Goal: Task Accomplishment & Management: Manage account settings

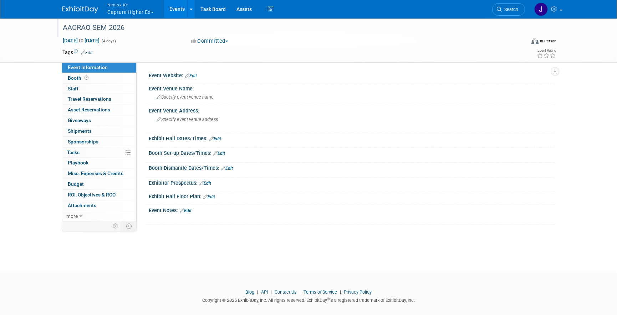
drag, startPoint x: 133, startPoint y: 28, endPoint x: 120, endPoint y: 27, distance: 13.2
click at [120, 27] on div "AACRAO SEM 2026" at bounding box center [287, 27] width 454 height 13
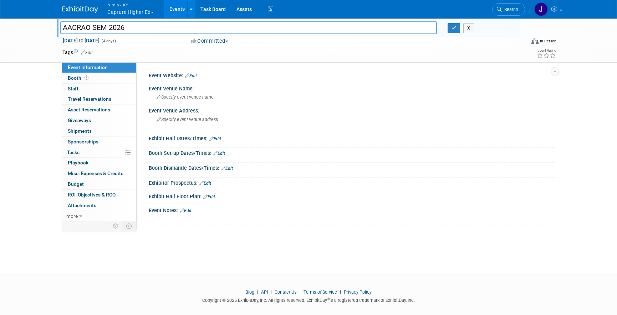
drag, startPoint x: 135, startPoint y: 26, endPoint x: 50, endPoint y: 31, distance: 85.7
click at [50, 31] on div "AACRAO SEM 2026 AACRAO SEM 2026 X Nov 9, 2025 to Nov 12, 2025 (4 days) Nov 9, 2…" at bounding box center [308, 40] width 617 height 45
click at [154, 30] on input "AACRAO SEM 2026" at bounding box center [248, 27] width 376 height 12
click at [450, 29] on button "button" at bounding box center [453, 28] width 13 height 10
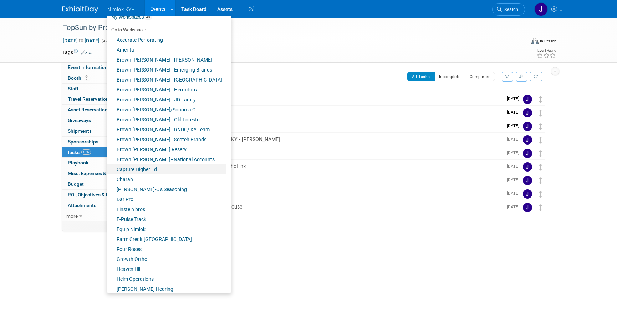
scroll to position [237, 0]
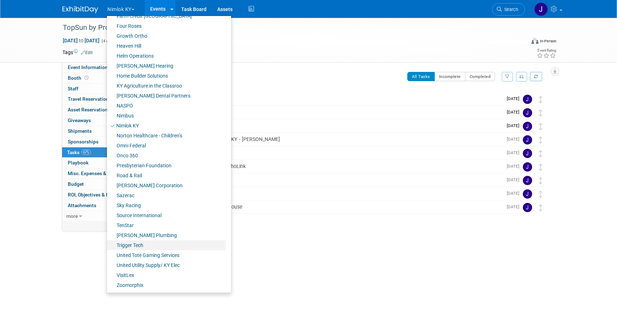
click at [150, 241] on link "Trigger Tech" at bounding box center [166, 246] width 119 height 10
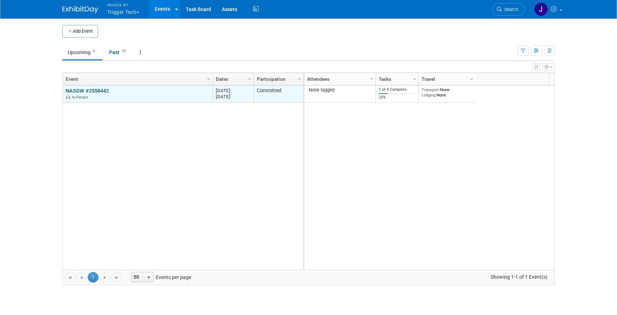
click at [98, 92] on link "NASGW #2558442" at bounding box center [87, 91] width 43 height 6
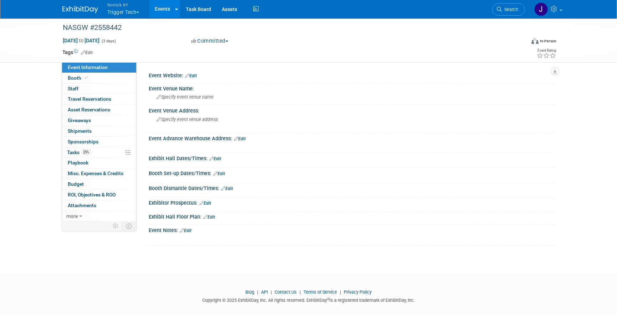
click at [103, 158] on div "25% Tasks 25% Tasks" at bounding box center [99, 153] width 74 height 11
click at [104, 155] on link "25% Tasks 25%" at bounding box center [99, 153] width 74 height 10
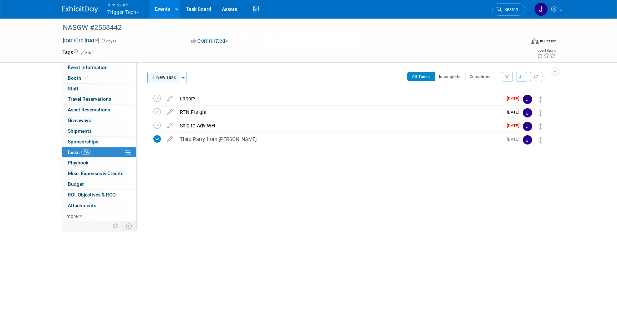
click at [169, 77] on button "New Task" at bounding box center [163, 77] width 33 height 11
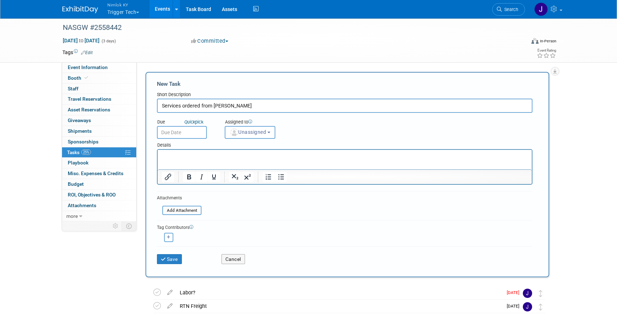
type input "Services ordered from Freeman"
click at [170, 133] on input "text" at bounding box center [182, 132] width 50 height 13
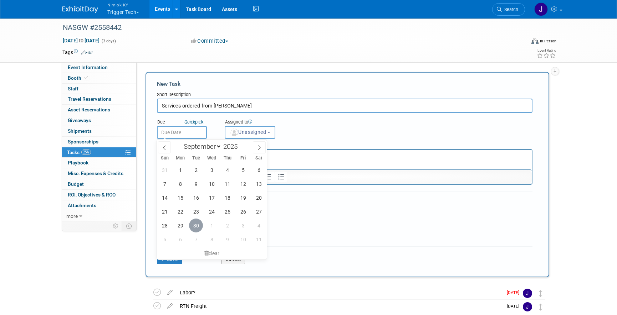
click at [199, 228] on span "30" at bounding box center [196, 226] width 14 height 14
type input "Sep 30, 2025"
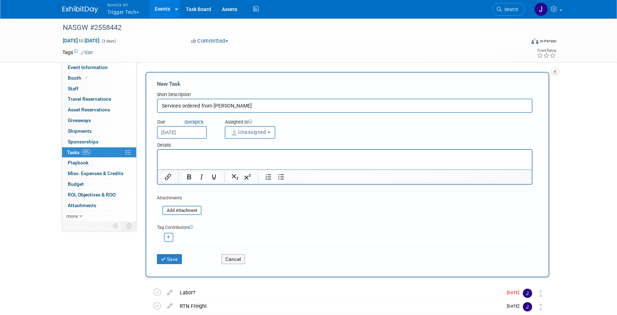
click at [245, 134] on span "Unassigned" at bounding box center [248, 132] width 36 height 6
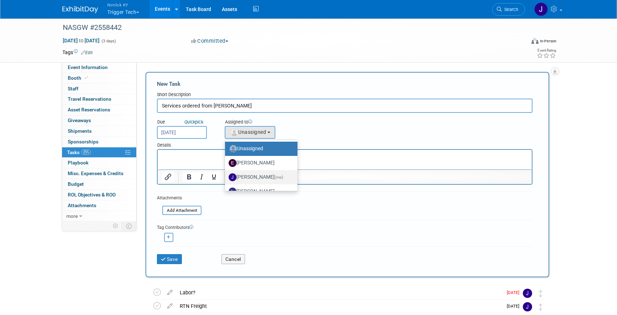
click at [248, 180] on label "Jamie Dunn (me)" at bounding box center [259, 177] width 62 height 11
click at [226, 179] on input "Jamie Dunn (me)" at bounding box center [223, 176] width 5 height 5
select select "6959d863-ee32-42c4-bffe-2330cab25484"
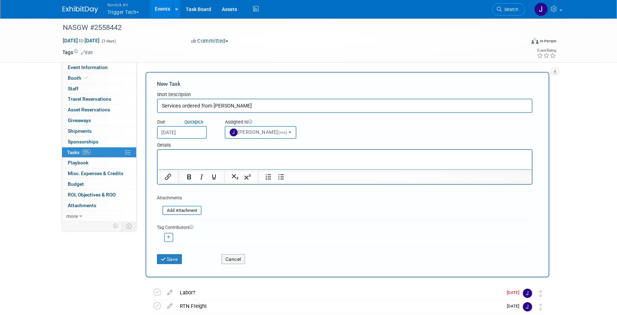
click at [203, 160] on html at bounding box center [345, 155] width 374 height 10
click at [173, 260] on button "Save" at bounding box center [169, 259] width 25 height 10
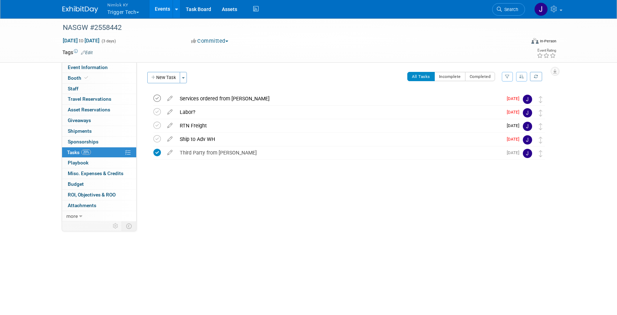
click at [158, 98] on icon at bounding box center [156, 98] width 7 height 7
click at [170, 77] on button "New Task" at bounding box center [163, 77] width 33 height 11
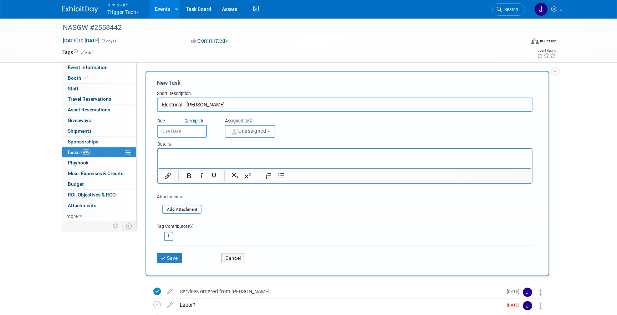
scroll to position [1, 0]
type input "Electrical - Gaylord"
click at [178, 127] on input "text" at bounding box center [182, 131] width 50 height 13
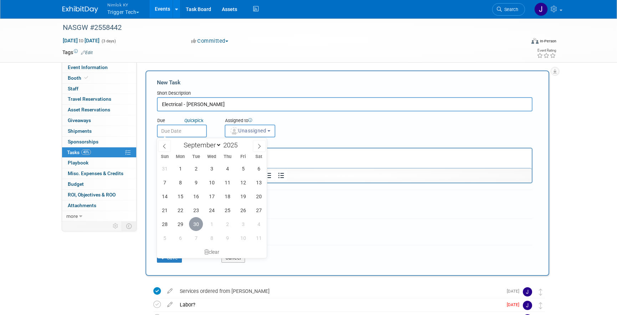
click at [195, 224] on span "30" at bounding box center [196, 224] width 14 height 14
type input "Sep 30, 2025"
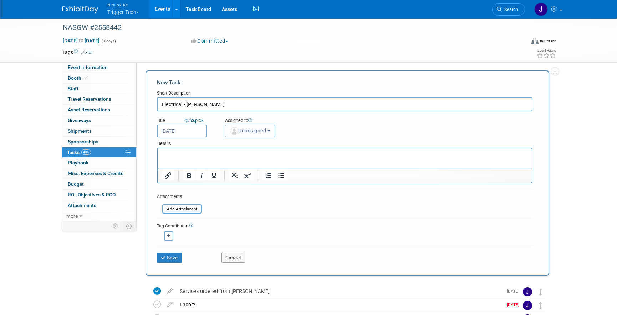
click at [252, 135] on button "Unassigned" at bounding box center [250, 131] width 51 height 13
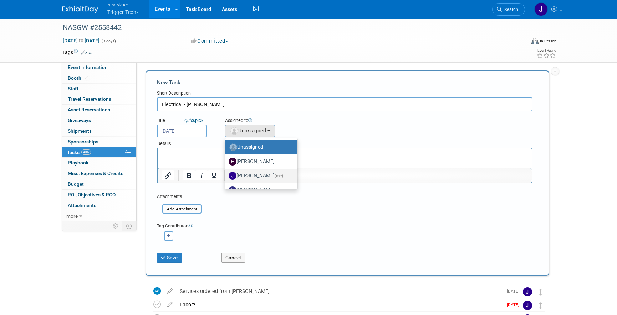
click at [259, 177] on label "Jamie Dunn (me)" at bounding box center [259, 175] width 62 height 11
click at [226, 177] on input "Jamie Dunn (me)" at bounding box center [223, 175] width 5 height 5
select select "6959d863-ee32-42c4-bffe-2330cab25484"
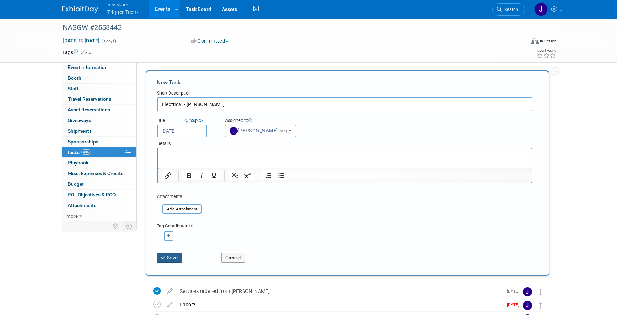
click at [181, 259] on button "Save" at bounding box center [169, 258] width 25 height 10
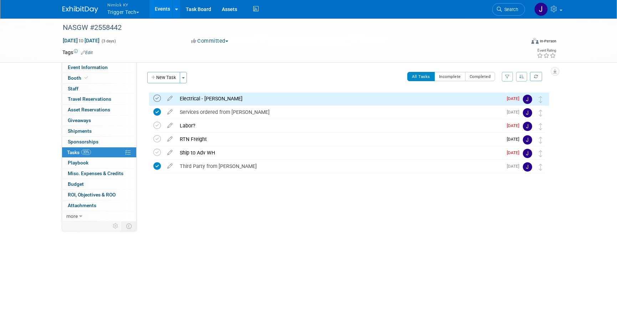
click at [158, 97] on icon at bounding box center [156, 98] width 7 height 7
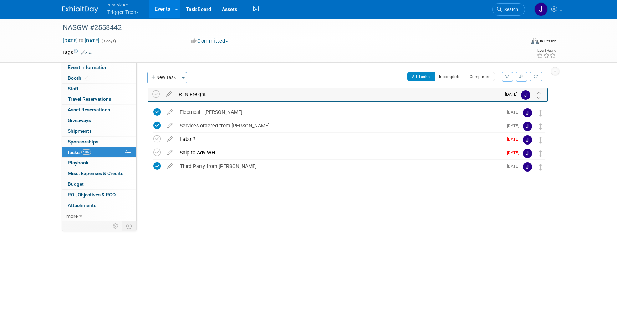
drag, startPoint x: 539, startPoint y: 141, endPoint x: 537, endPoint y: 96, distance: 45.6
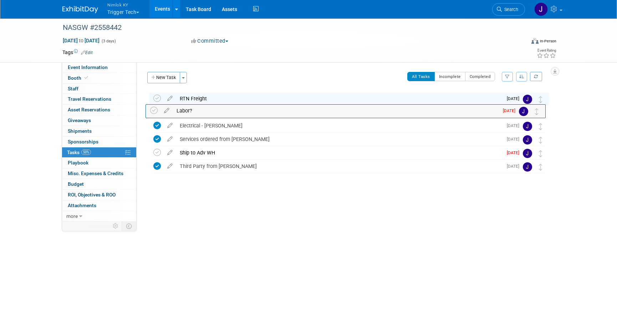
drag, startPoint x: 537, startPoint y: 144, endPoint x: 535, endPoint y: 117, distance: 27.9
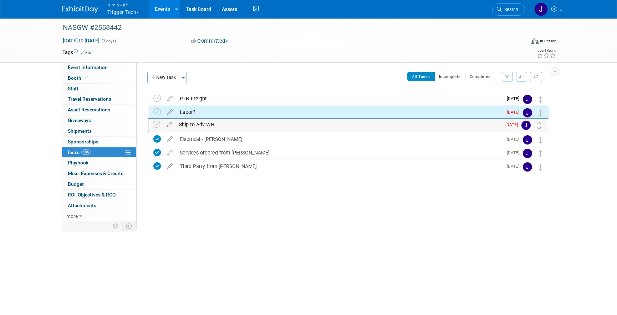
drag, startPoint x: 541, startPoint y: 153, endPoint x: 540, endPoint y: 124, distance: 29.2
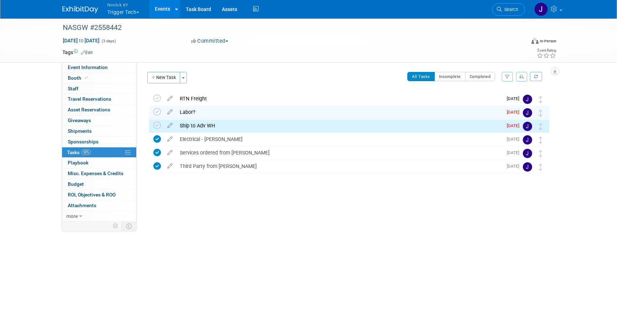
click at [169, 112] on icon at bounding box center [170, 110] width 12 height 9
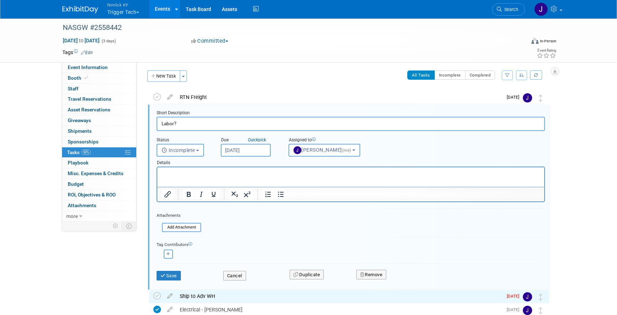
scroll to position [2, 0]
click at [192, 149] on span "Incomplete" at bounding box center [177, 150] width 33 height 6
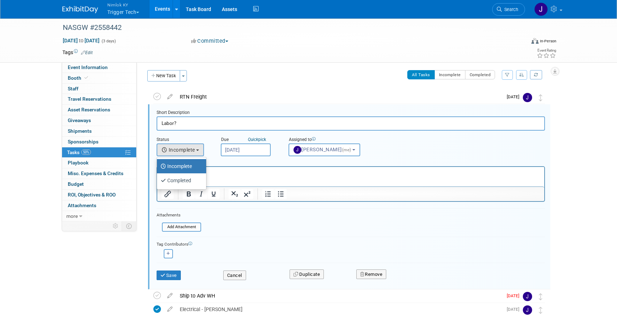
click at [238, 148] on input "Sep 26, 2025" at bounding box center [246, 150] width 50 height 13
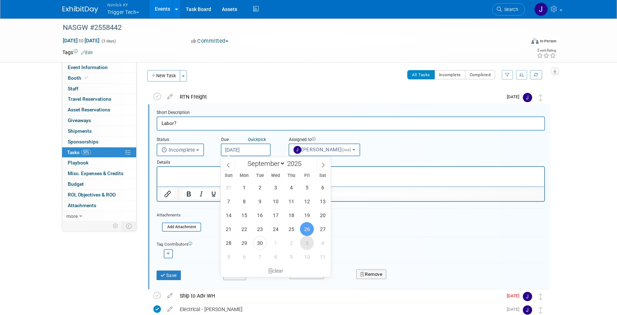
click at [310, 243] on span "3" at bounding box center [307, 243] width 14 height 14
type input "Oct 3, 2025"
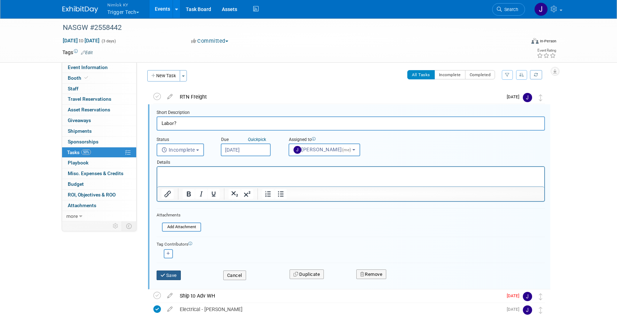
click at [172, 276] on button "Save" at bounding box center [168, 276] width 24 height 10
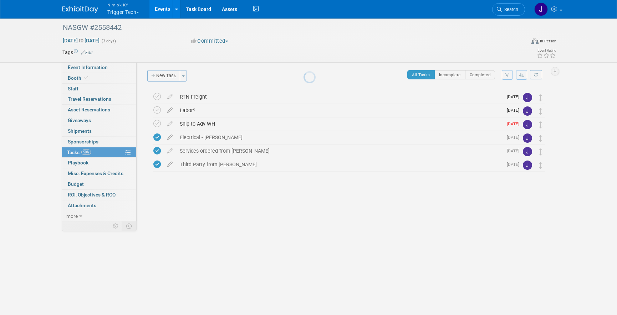
scroll to position [0, 0]
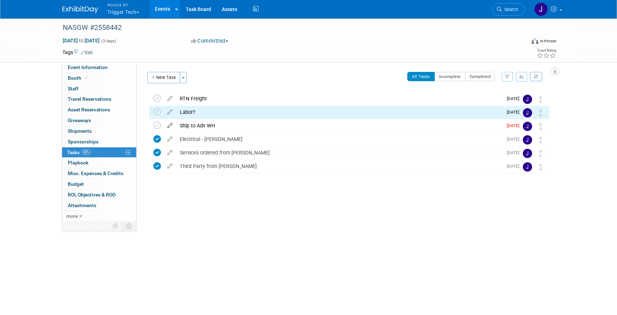
click at [170, 126] on icon at bounding box center [170, 124] width 12 height 9
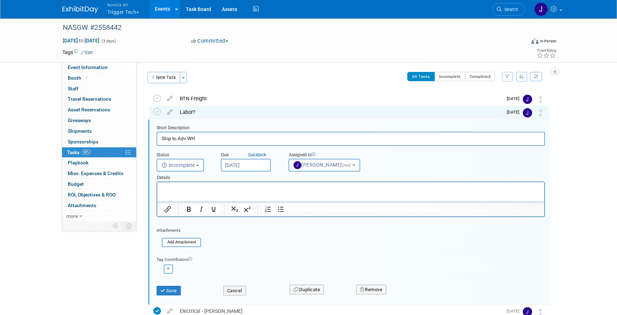
scroll to position [15, 0]
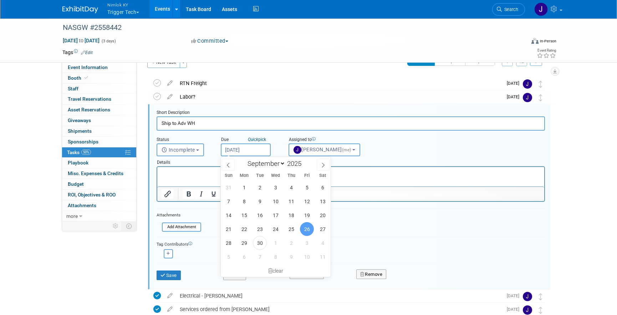
click at [251, 148] on input "Sep 26, 2025" at bounding box center [246, 150] width 50 height 13
click at [306, 244] on span "3" at bounding box center [307, 243] width 14 height 14
type input "Oct 3, 2025"
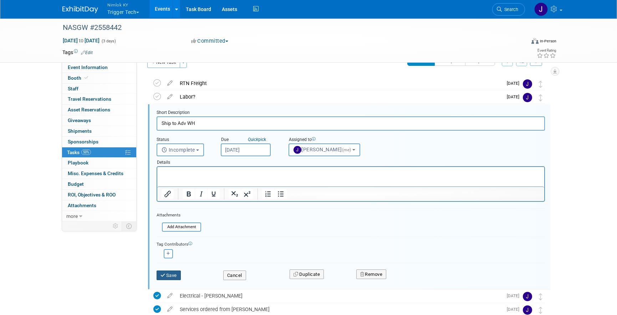
click at [171, 274] on button "Save" at bounding box center [168, 276] width 24 height 10
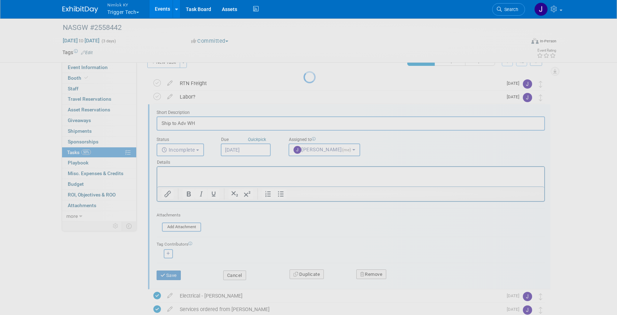
scroll to position [0, 0]
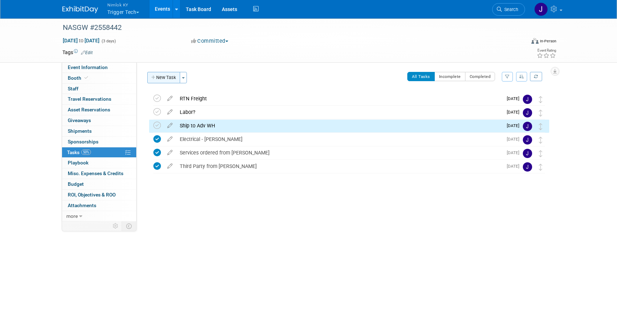
click at [166, 77] on button "New Task" at bounding box center [163, 77] width 33 height 11
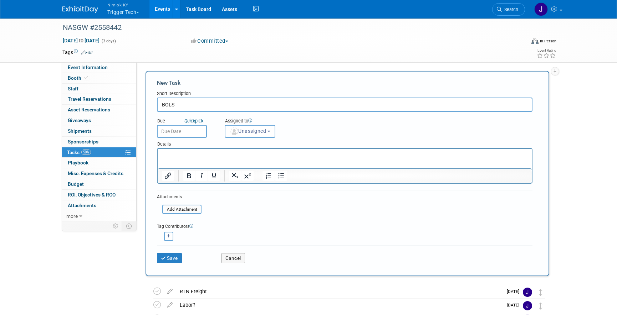
scroll to position [1, 0]
type input "BOLS"
click at [173, 132] on input "text" at bounding box center [182, 131] width 50 height 13
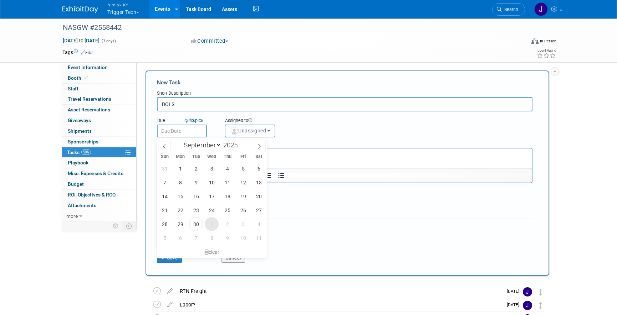
click at [212, 228] on span "1" at bounding box center [212, 224] width 14 height 14
type input "Oct 1, 2025"
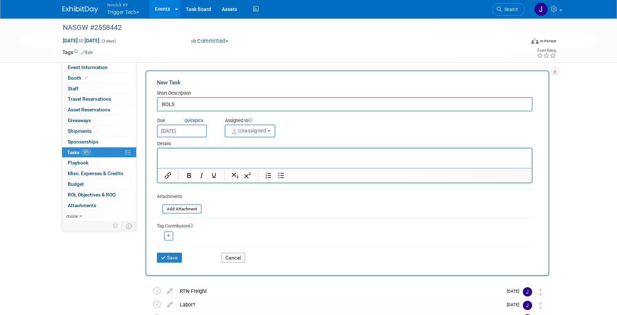
click at [254, 133] on span "Unassigned" at bounding box center [248, 131] width 36 height 6
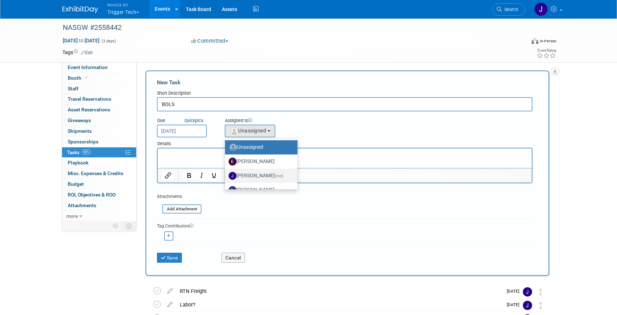
click at [261, 172] on label "Jamie Dunn (me)" at bounding box center [259, 175] width 62 height 11
click at [226, 173] on input "Jamie Dunn (me)" at bounding box center [223, 175] width 5 height 5
select select "6959d863-ee32-42c4-bffe-2330cab25484"
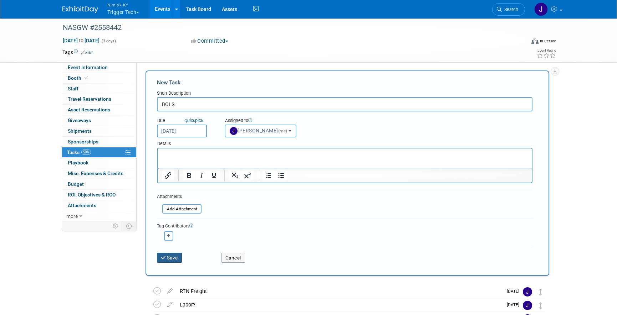
click at [179, 259] on button "Save" at bounding box center [169, 258] width 25 height 10
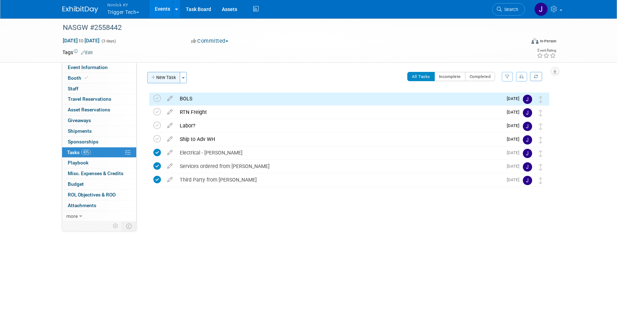
click at [170, 73] on button "New Task" at bounding box center [163, 77] width 33 height 11
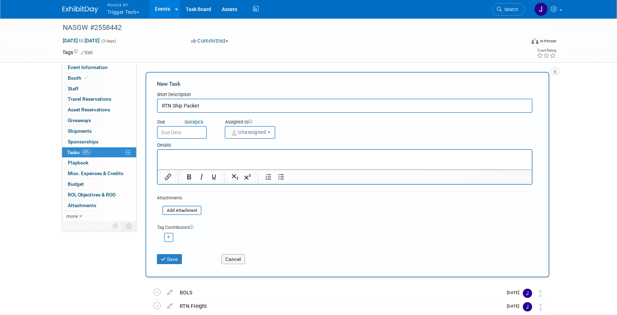
type input "RTN Ship Packet"
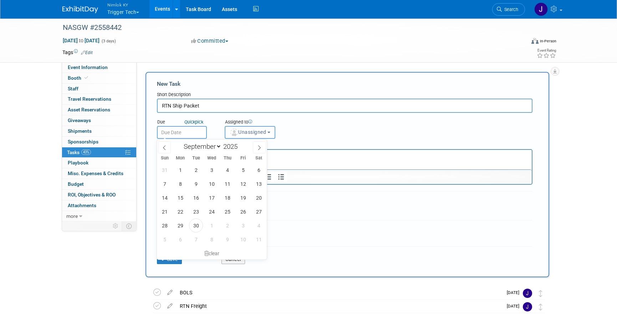
click at [184, 135] on input "text" at bounding box center [182, 132] width 50 height 13
click at [223, 226] on span "2" at bounding box center [227, 226] width 14 height 14
type input "Oct 2, 2025"
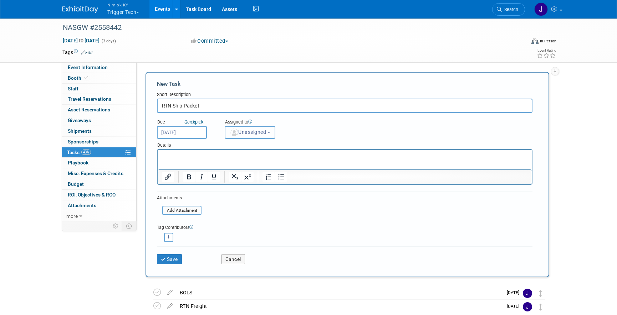
click at [253, 133] on span "Unassigned" at bounding box center [248, 132] width 36 height 6
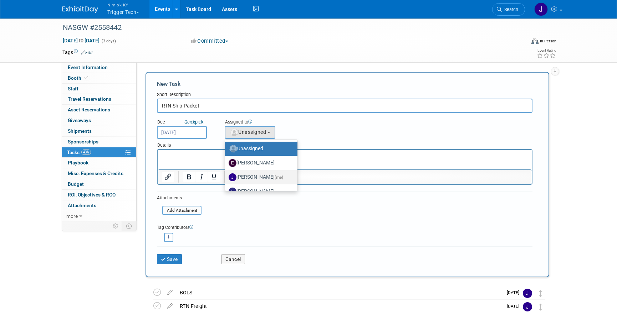
click at [258, 180] on label "Jamie Dunn (me)" at bounding box center [259, 177] width 62 height 11
click at [226, 179] on input "Jamie Dunn (me)" at bounding box center [223, 176] width 5 height 5
select select "6959d863-ee32-42c4-bffe-2330cab25484"
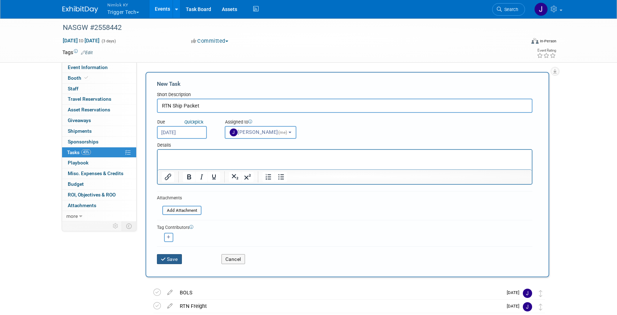
click at [168, 258] on button "Save" at bounding box center [169, 259] width 25 height 10
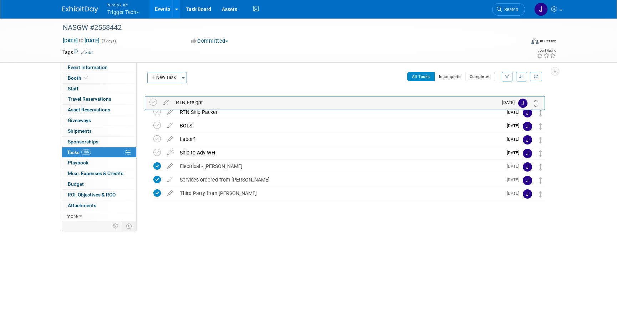
drag, startPoint x: 541, startPoint y: 127, endPoint x: 537, endPoint y: 100, distance: 26.4
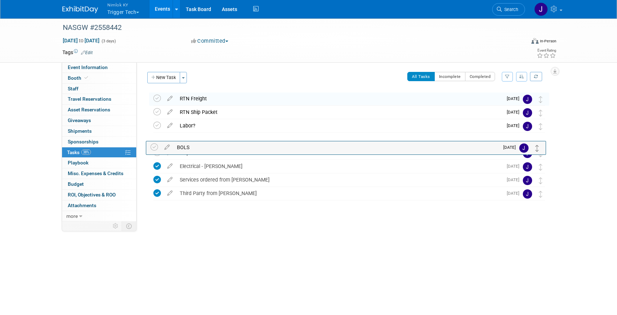
drag, startPoint x: 538, startPoint y: 127, endPoint x: 536, endPoint y: 153, distance: 26.1
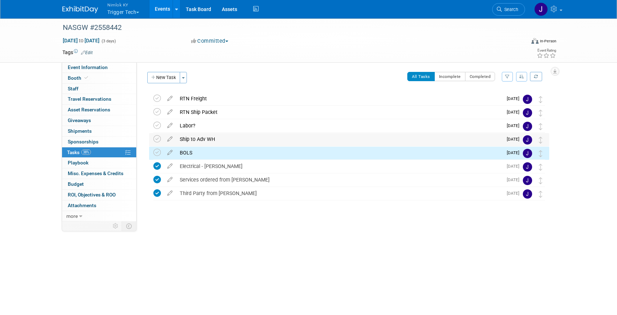
drag, startPoint x: 533, startPoint y: 113, endPoint x: 533, endPoint y: 136, distance: 23.2
click at [533, 136] on div "NASGW #2558442 Oct 15, 2025 to Oct 17, 2025 (Going) RTN Ship Packet Pro tip: Pr…" at bounding box center [346, 146] width 403 height 109
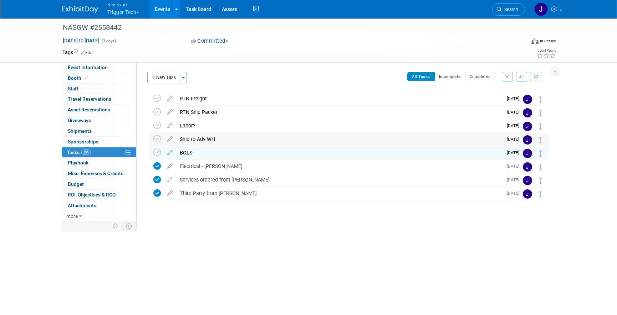
drag, startPoint x: 534, startPoint y: 110, endPoint x: 535, endPoint y: 137, distance: 26.4
click at [535, 137] on div "NASGW #2558442 Oct 15, 2025 to Oct 17, 2025 (Going) RTN Ship Packet Pro tip: Pr…" at bounding box center [346, 146] width 403 height 109
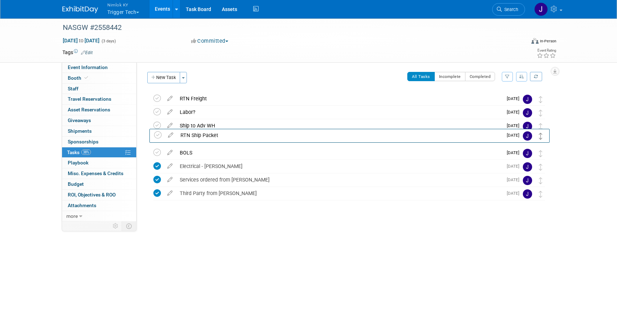
drag, startPoint x: 538, startPoint y: 113, endPoint x: 539, endPoint y: 137, distance: 23.5
